Goal: Navigation & Orientation: Find specific page/section

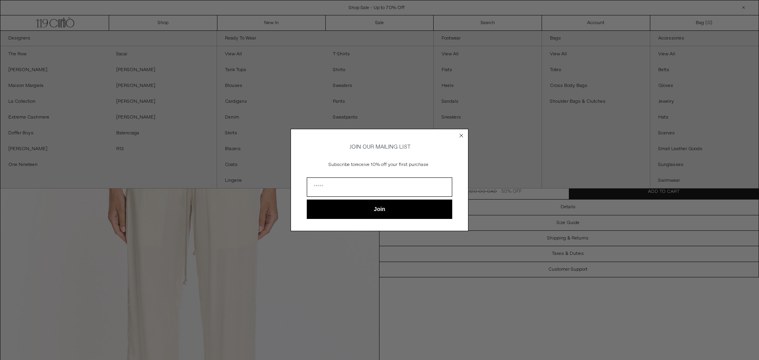
click at [460, 132] on icon "Close dialog" at bounding box center [462, 136] width 8 height 8
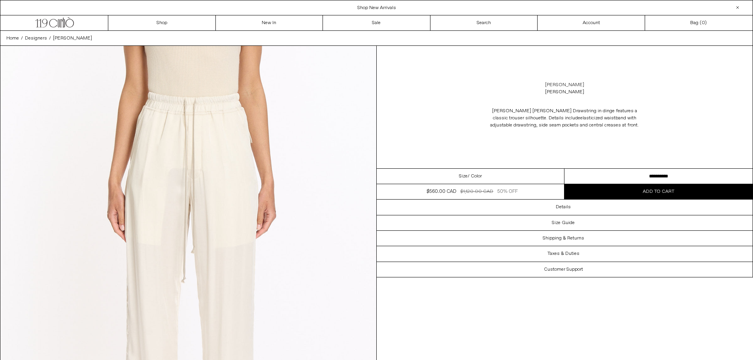
click at [556, 85] on link "[PERSON_NAME]" at bounding box center [564, 84] width 39 height 7
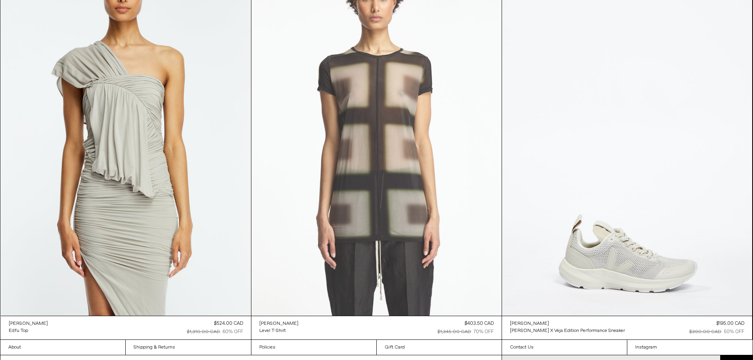
scroll to position [5707, 0]
